Goal: Transaction & Acquisition: Purchase product/service

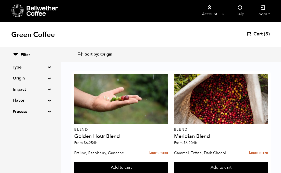
scroll to position [786, 0]
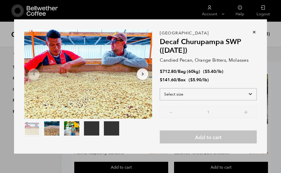
click at [251, 96] on select "Select size Bag (60kg) (132 lbs) Box (24 lbs)" at bounding box center [208, 94] width 97 height 12
select select "box"
click at [160, 88] on select "Select size Bag (60kg) (132 lbs) Box (24 lbs)" at bounding box center [208, 94] width 97 height 12
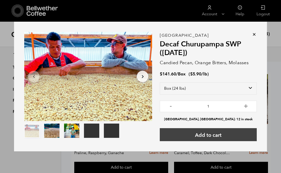
click at [214, 132] on button "Add to cart" at bounding box center [208, 134] width 97 height 13
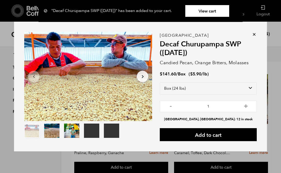
click at [255, 33] on icon at bounding box center [254, 34] width 5 height 5
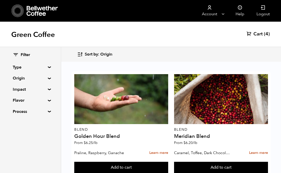
click at [258, 34] on span "Cart" at bounding box center [257, 34] width 9 height 6
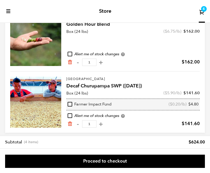
scroll to position [172, 0]
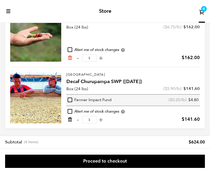
click at [69, 119] on icon "Remove from cart" at bounding box center [69, 119] width 5 height 5
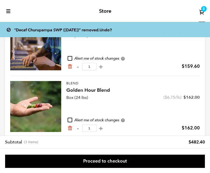
scroll to position [110, 0]
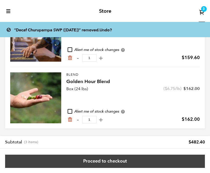
click at [109, 158] on link "Proceed to checkout" at bounding box center [105, 161] width 200 height 13
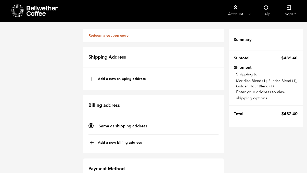
click at [85, 100] on h2 "Billing address" at bounding box center [153, 105] width 140 height 21
click at [41, 13] on icon at bounding box center [43, 11] width 32 height 10
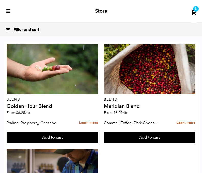
scroll to position [301, 0]
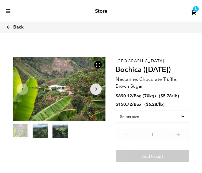
scroll to position [182, 164]
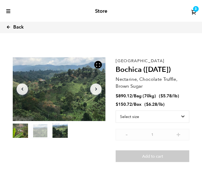
click at [7, 25] on icon at bounding box center [8, 27] width 5 height 5
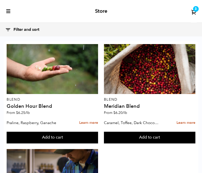
scroll to position [321, 0]
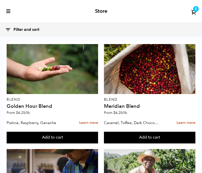
click at [195, 9] on div "3" at bounding box center [196, 9] width 6 height 6
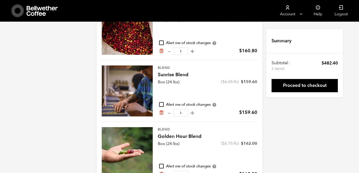
scroll to position [95, 0]
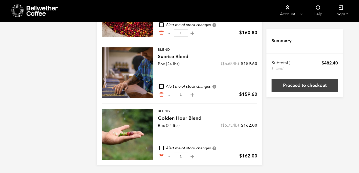
click at [202, 89] on link "Proceed to checkout" at bounding box center [305, 85] width 66 height 13
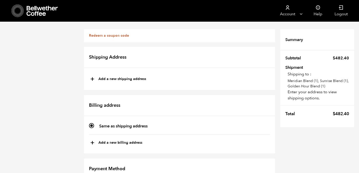
click at [125, 80] on button "+ Add a new shipping address" at bounding box center [118, 79] width 56 height 9
type input "New address"
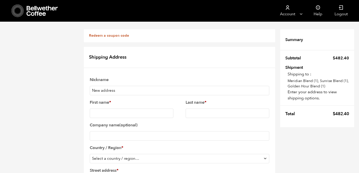
click at [125, 93] on input "New address" at bounding box center [180, 90] width 180 height 9
click at [125, 90] on input "New address" at bounding box center [180, 90] width 180 height 9
type input "Patriot Academy"
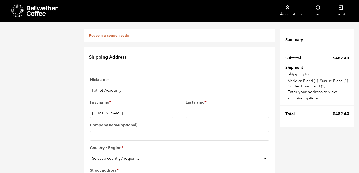
type input "Hannah"
type input "Russell"
type input "Patriot Brew"
click at [142, 154] on select "Select a country / region… Afghanistan Åland Islands Albania Algeria American S…" at bounding box center [180, 158] width 180 height 9
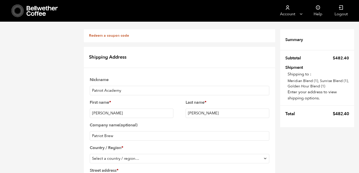
select select "US"
click at [90, 154] on select "Select a country / region… Afghanistan Åland Islands Albania Algeria American S…" at bounding box center [180, 158] width 180 height 9
type input "1776 Patriot Way"
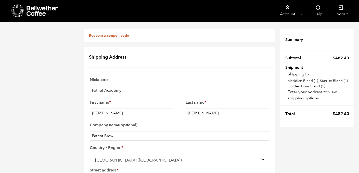
type input "COMFORT"
select select "TX"
type input "78013"
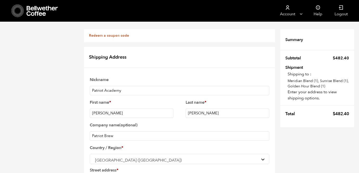
type input "6158815871"
type input "cole@patriotacademy.com"
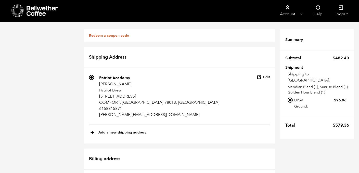
scroll to position [149, 0]
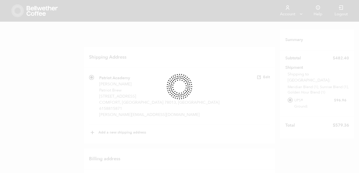
scroll to position [103, 0]
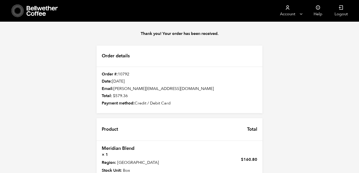
scroll to position [144, 0]
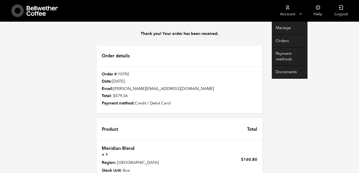
click at [287, 11] on link "Account" at bounding box center [287, 11] width 31 height 22
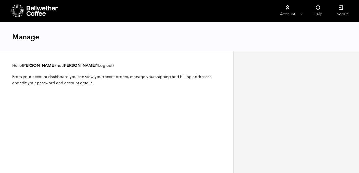
click at [29, 8] on icon at bounding box center [43, 11] width 32 height 10
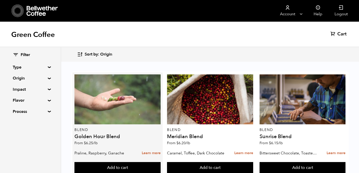
click at [132, 104] on div at bounding box center [118, 100] width 86 height 50
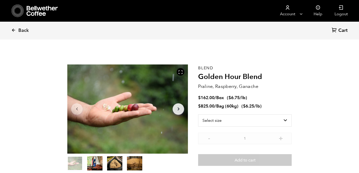
scroll to position [222, 218]
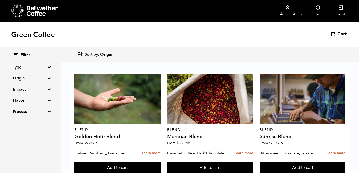
click at [196, 91] on div at bounding box center [210, 100] width 86 height 50
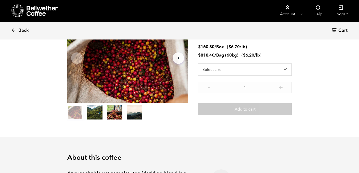
scroll to position [52, 0]
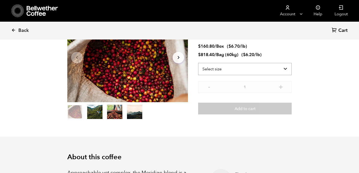
click at [233, 70] on select "Select size Bag (60kg) (132 lbs) Box (24 lbs)" at bounding box center [245, 69] width 94 height 12
click at [11, 30] on icon at bounding box center [13, 30] width 5 height 5
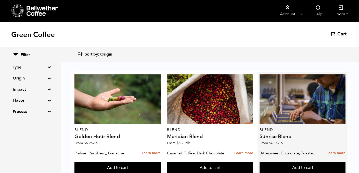
click at [309, 142] on p "From $ 6.15 /lb" at bounding box center [303, 144] width 86 height 4
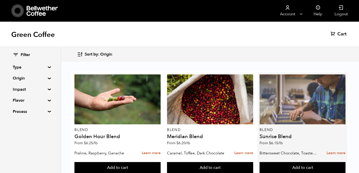
click at [291, 117] on div at bounding box center [303, 100] width 86 height 50
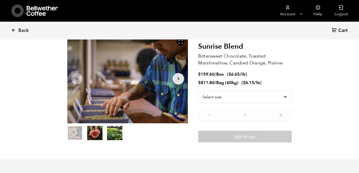
scroll to position [32, 0]
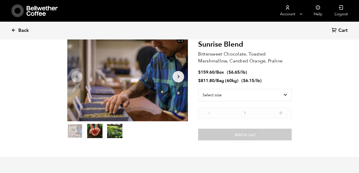
click at [25, 32] on span "Back" at bounding box center [23, 31] width 10 height 6
